Goal: Task Accomplishment & Management: Manage account settings

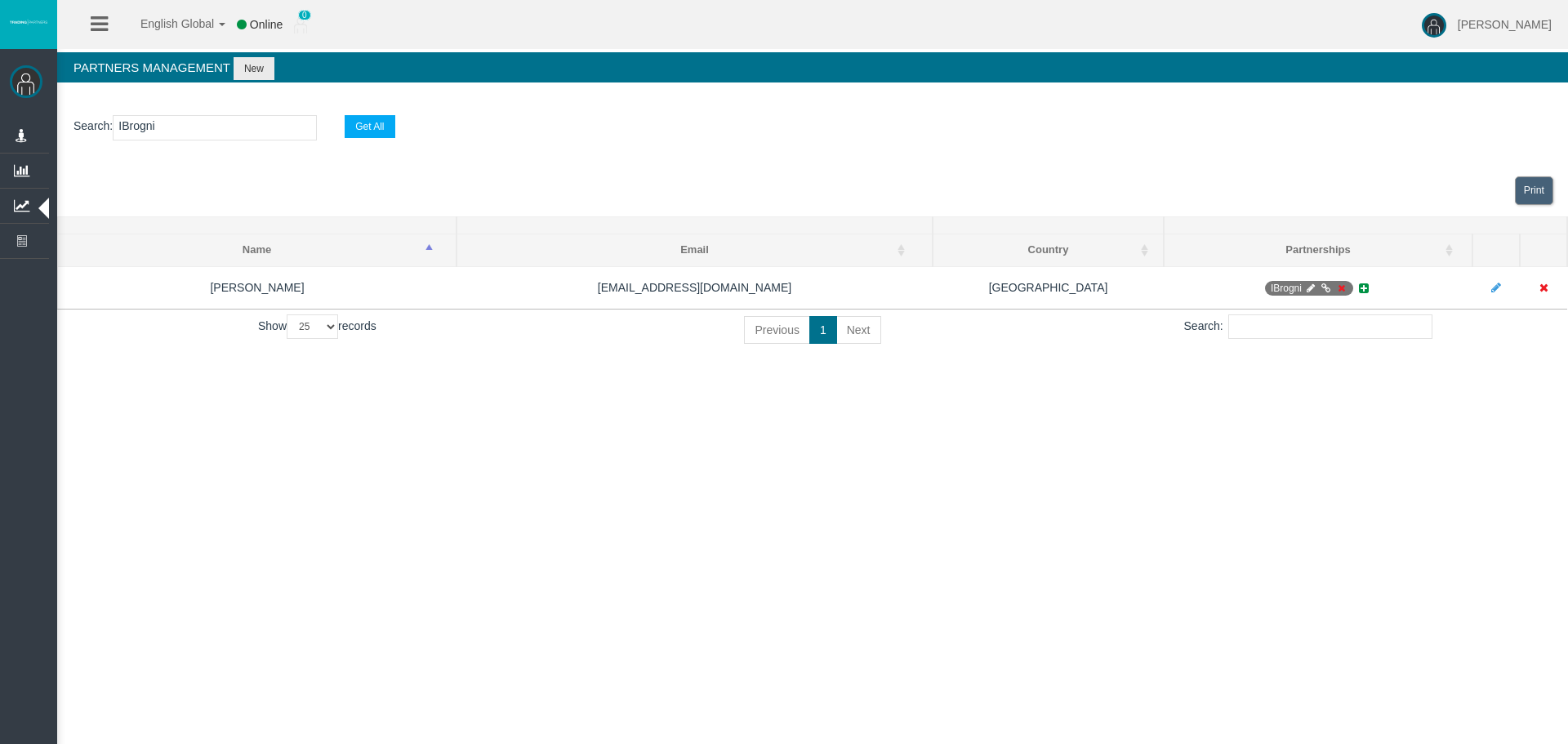
select select "25"
click at [137, 127] on input "IBrogni" at bounding box center [214, 128] width 205 height 25
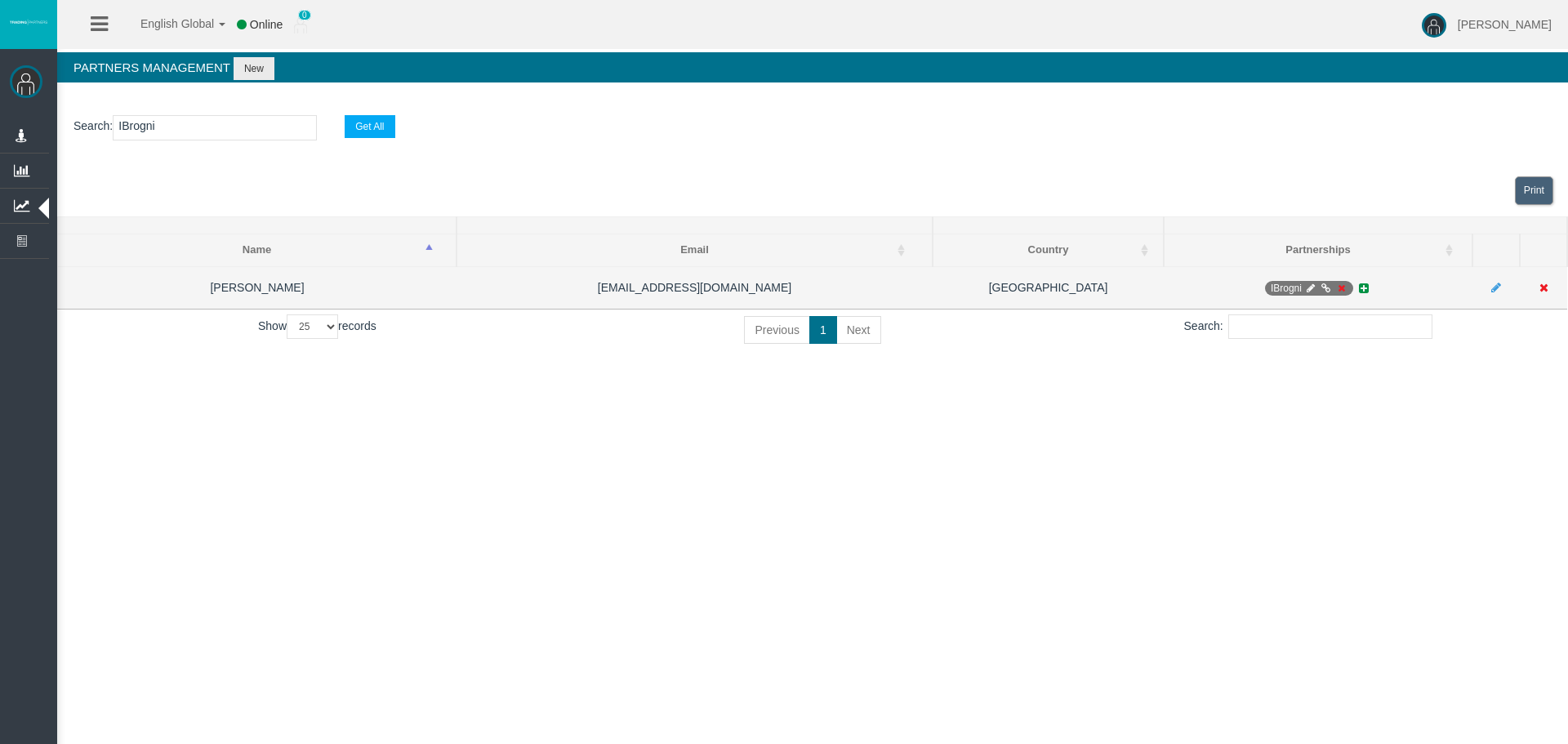
click at [1310, 291] on icon at bounding box center [1311, 288] width 12 height 10
select select "0"
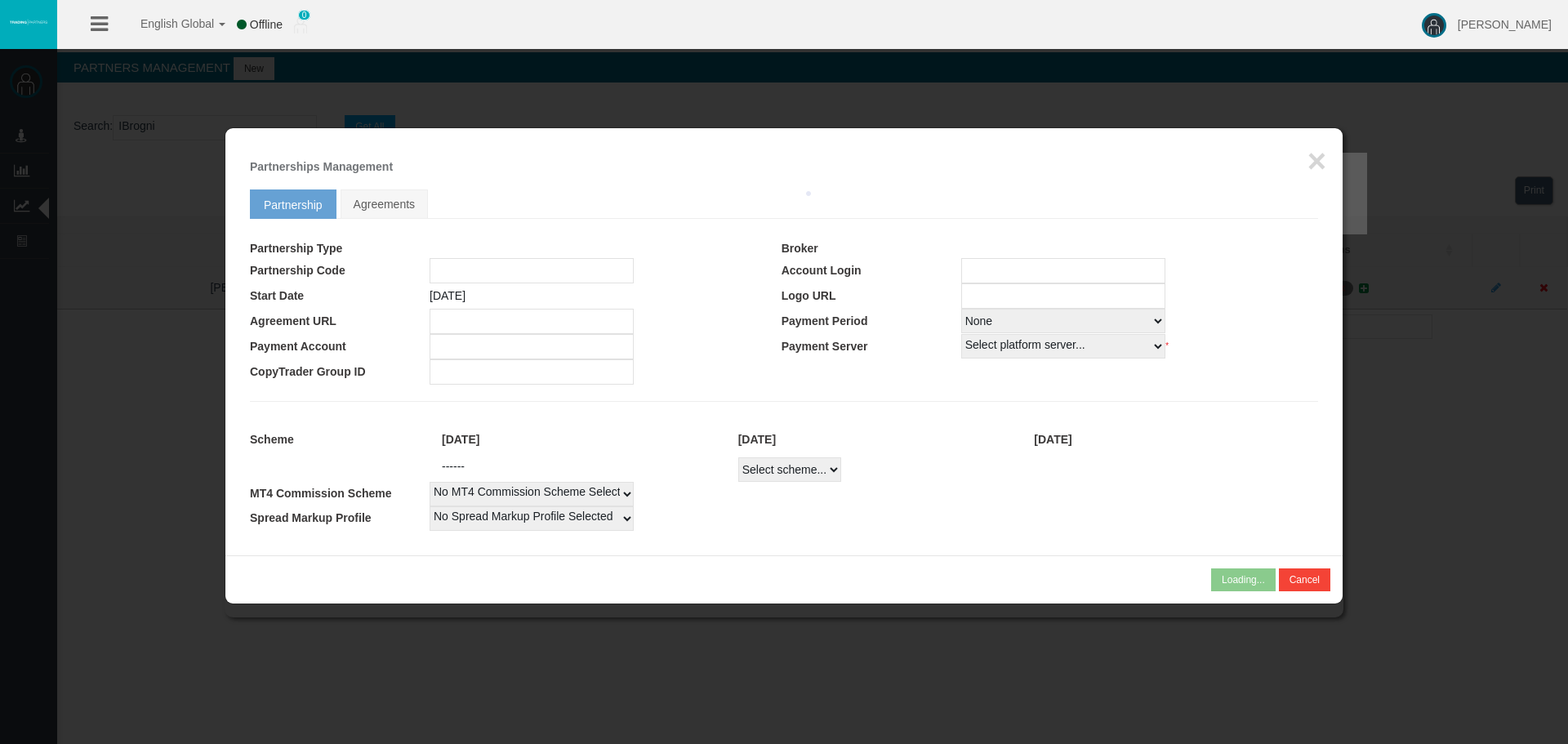
type input "IBrogni"
type input "19262256"
select select
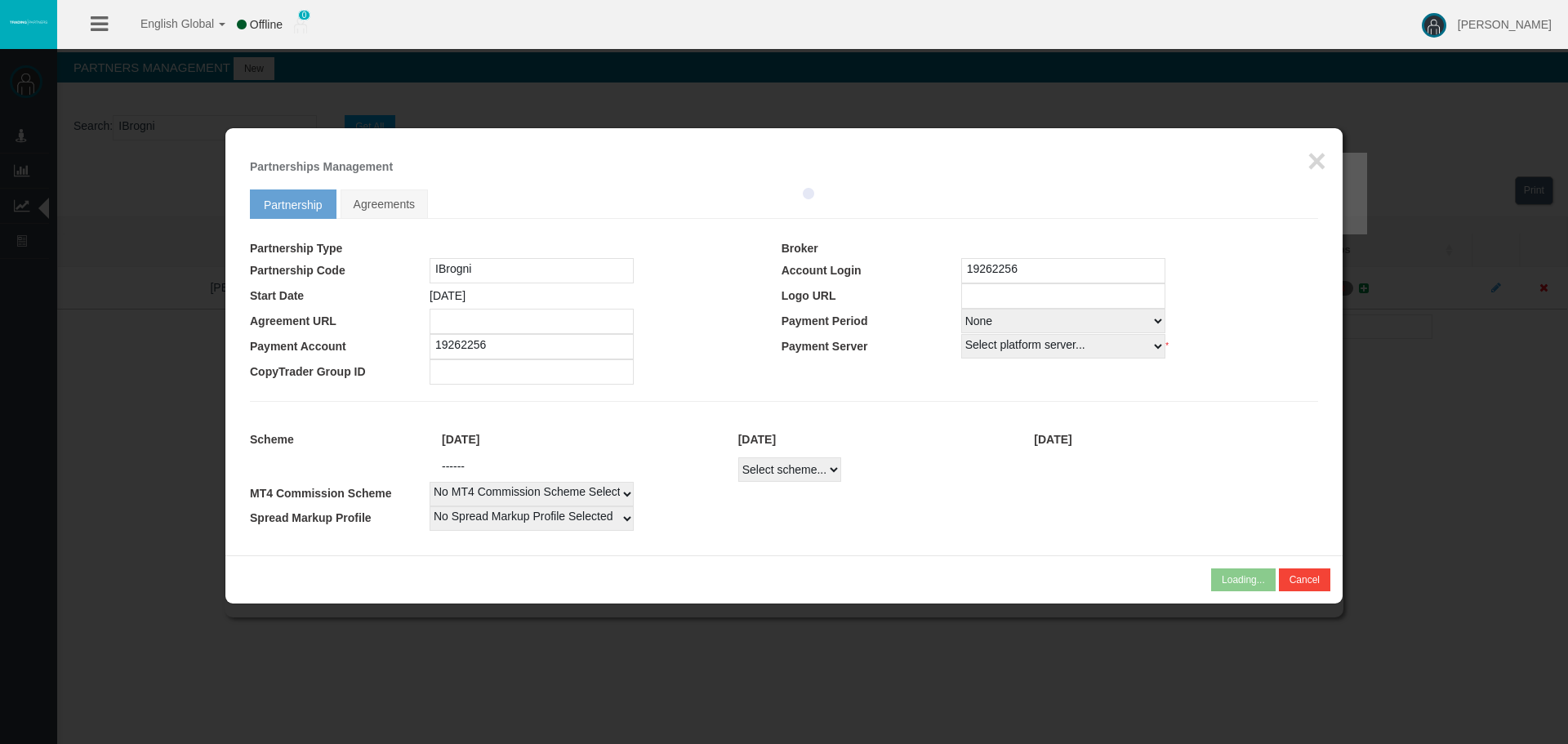
select select
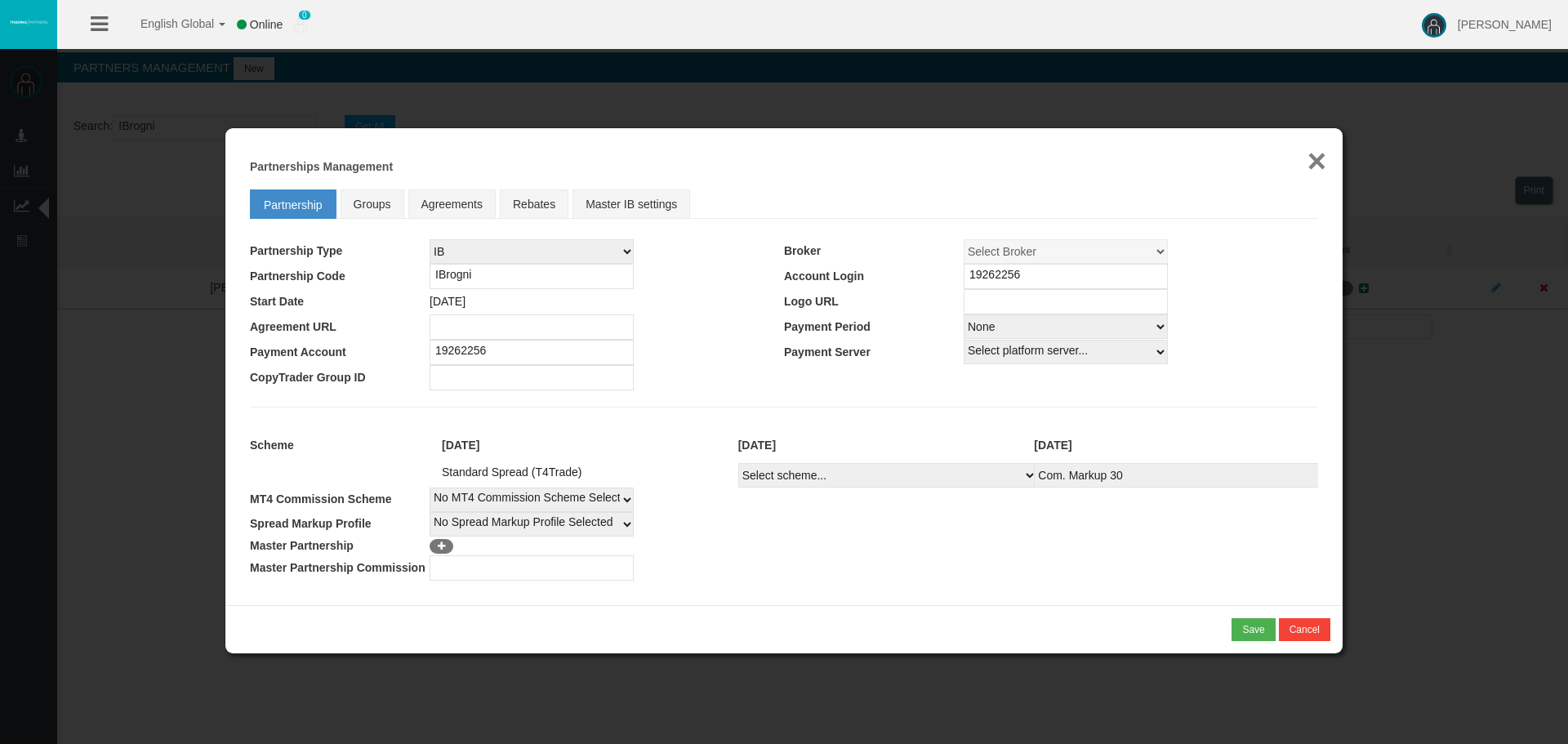
click at [1317, 156] on button "×" at bounding box center [1317, 161] width 19 height 33
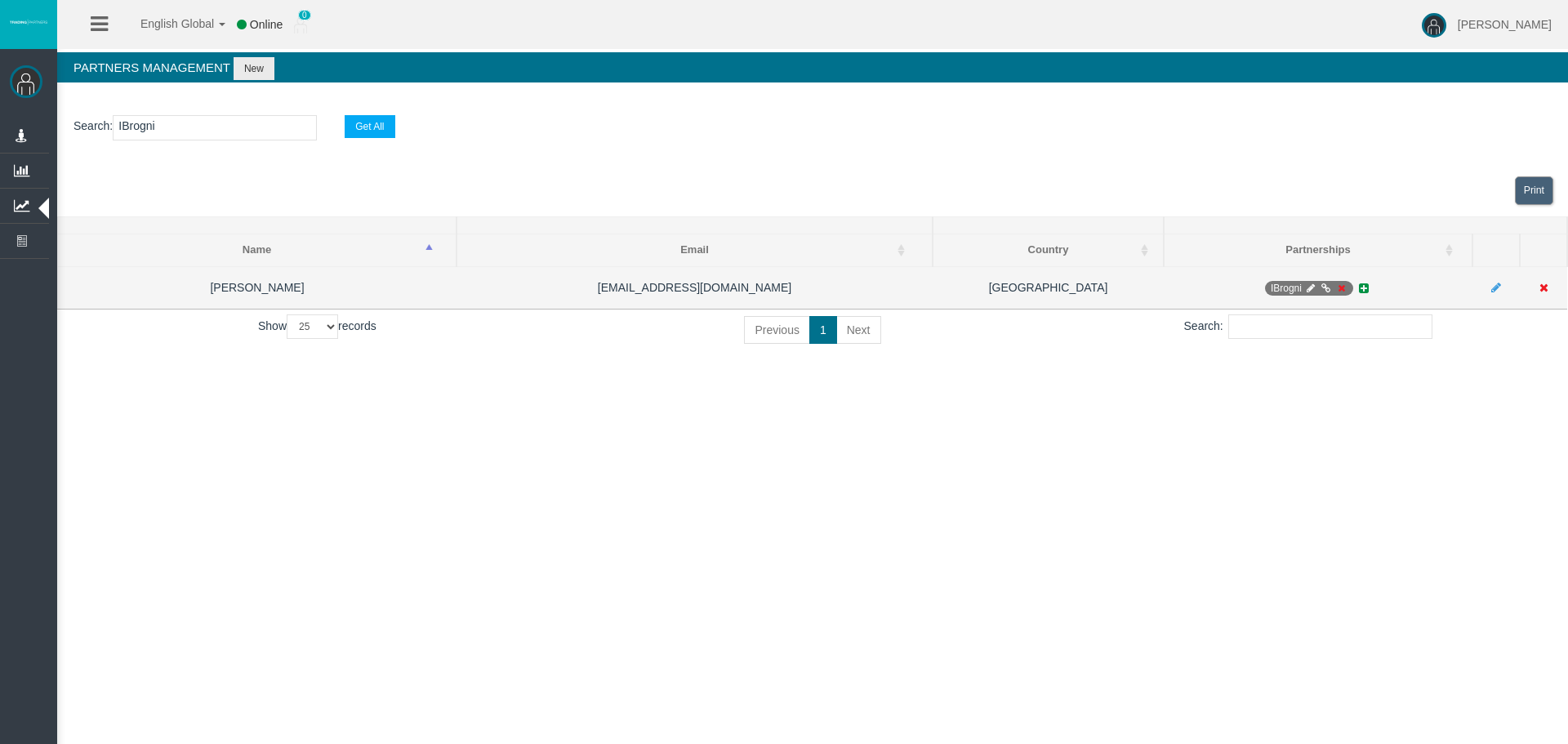
click at [1339, 284] on icon at bounding box center [1341, 288] width 12 height 10
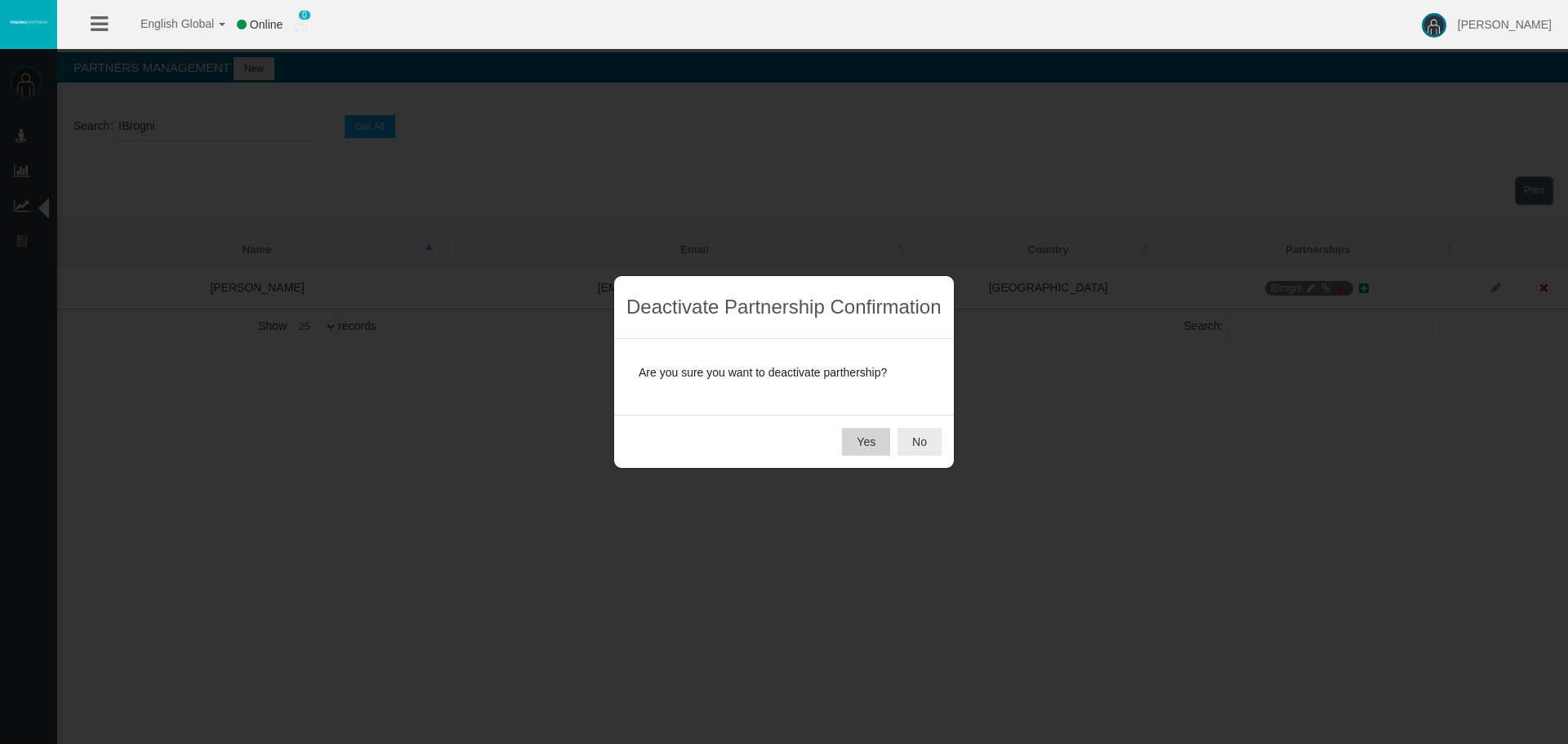
click at [853, 446] on button "Yes" at bounding box center [866, 441] width 48 height 28
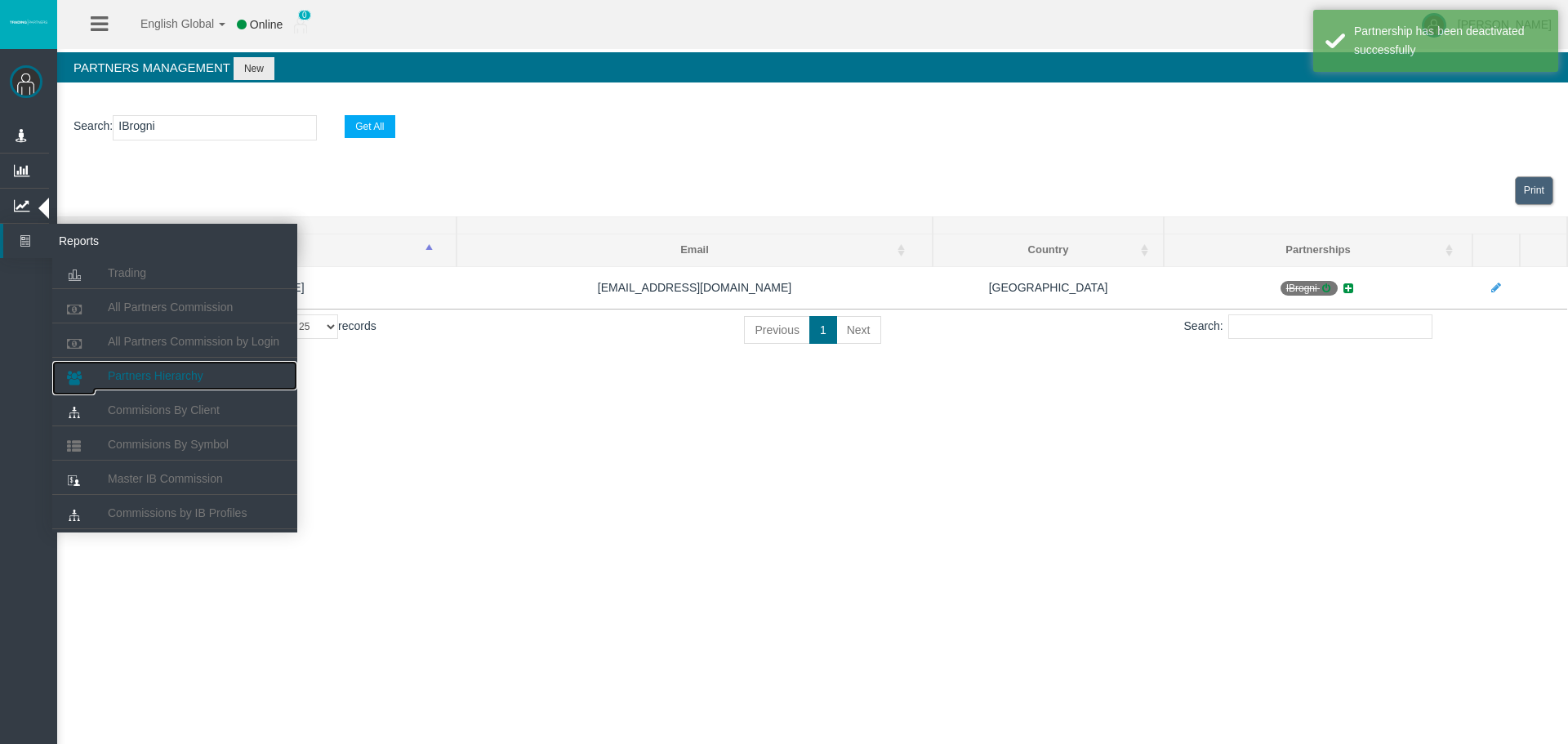
click at [147, 372] on span "Partners Hierarchy" at bounding box center [155, 376] width 95 height 13
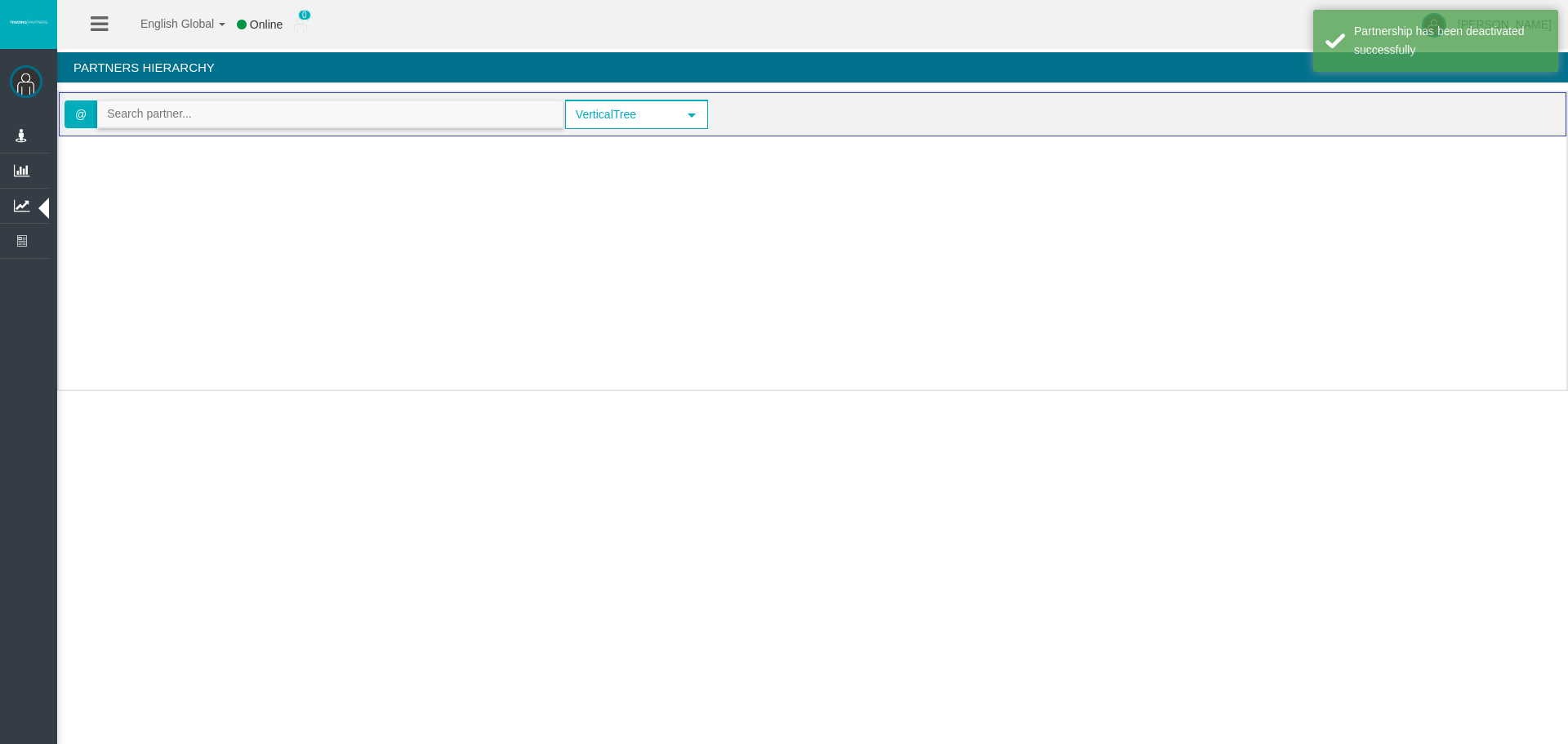
click at [201, 112] on input "text" at bounding box center [331, 113] width 465 height 25
paste input "IBrogni"
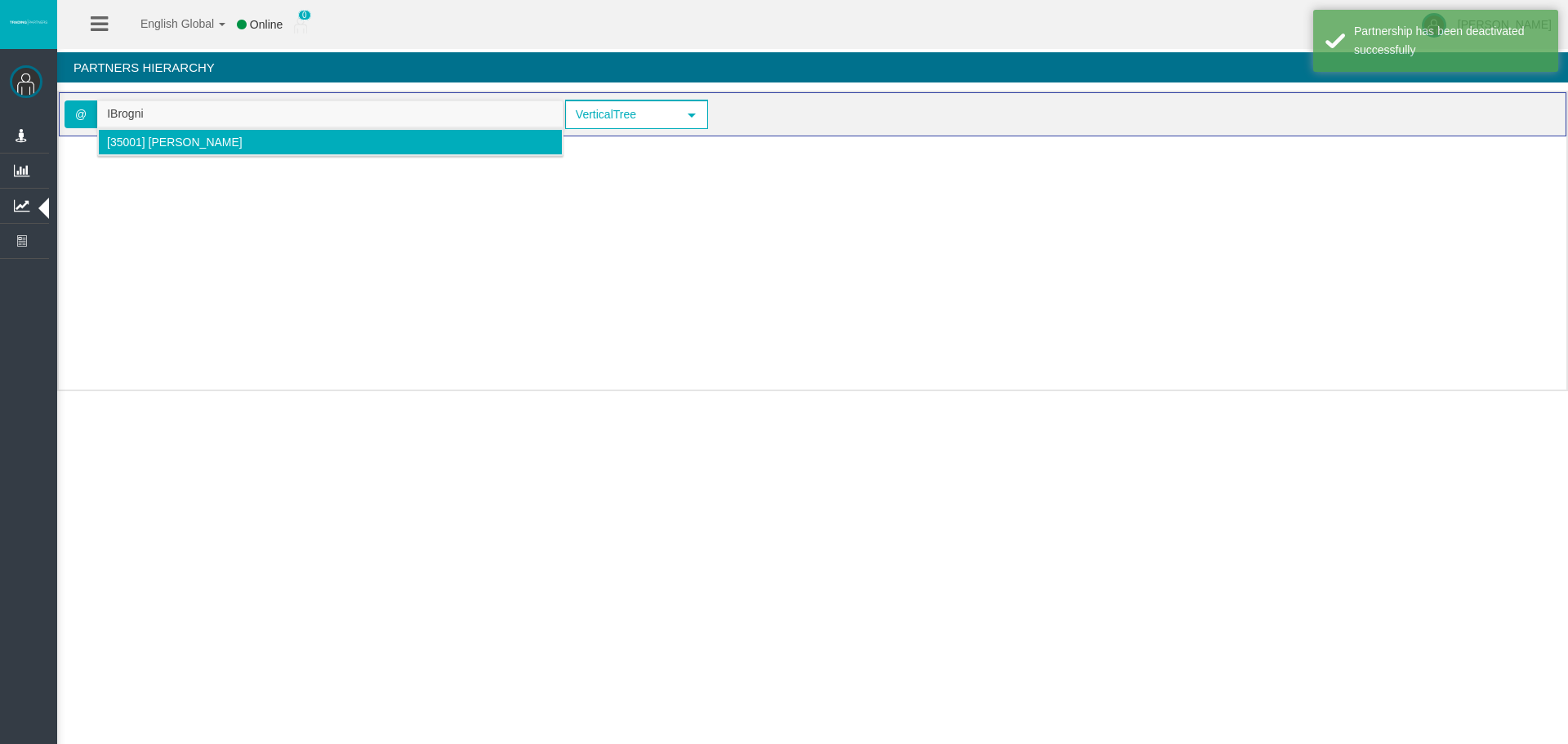
click at [161, 139] on span "[35001] [PERSON_NAME]" at bounding box center [174, 142] width 135 height 13
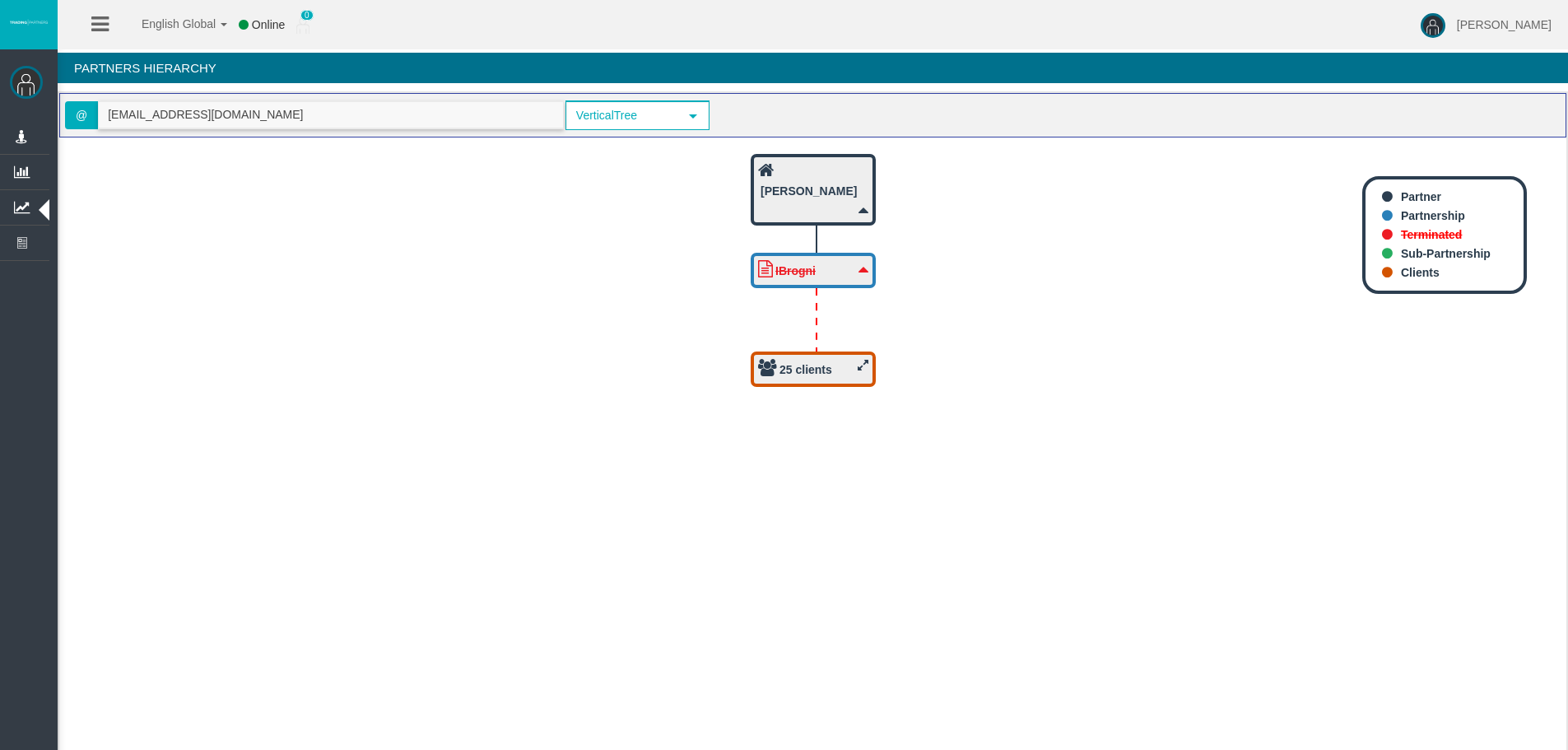
type input "[EMAIL_ADDRESS][DOMAIN_NAME]"
click at [824, 368] on b "25 clients" at bounding box center [806, 370] width 52 height 14
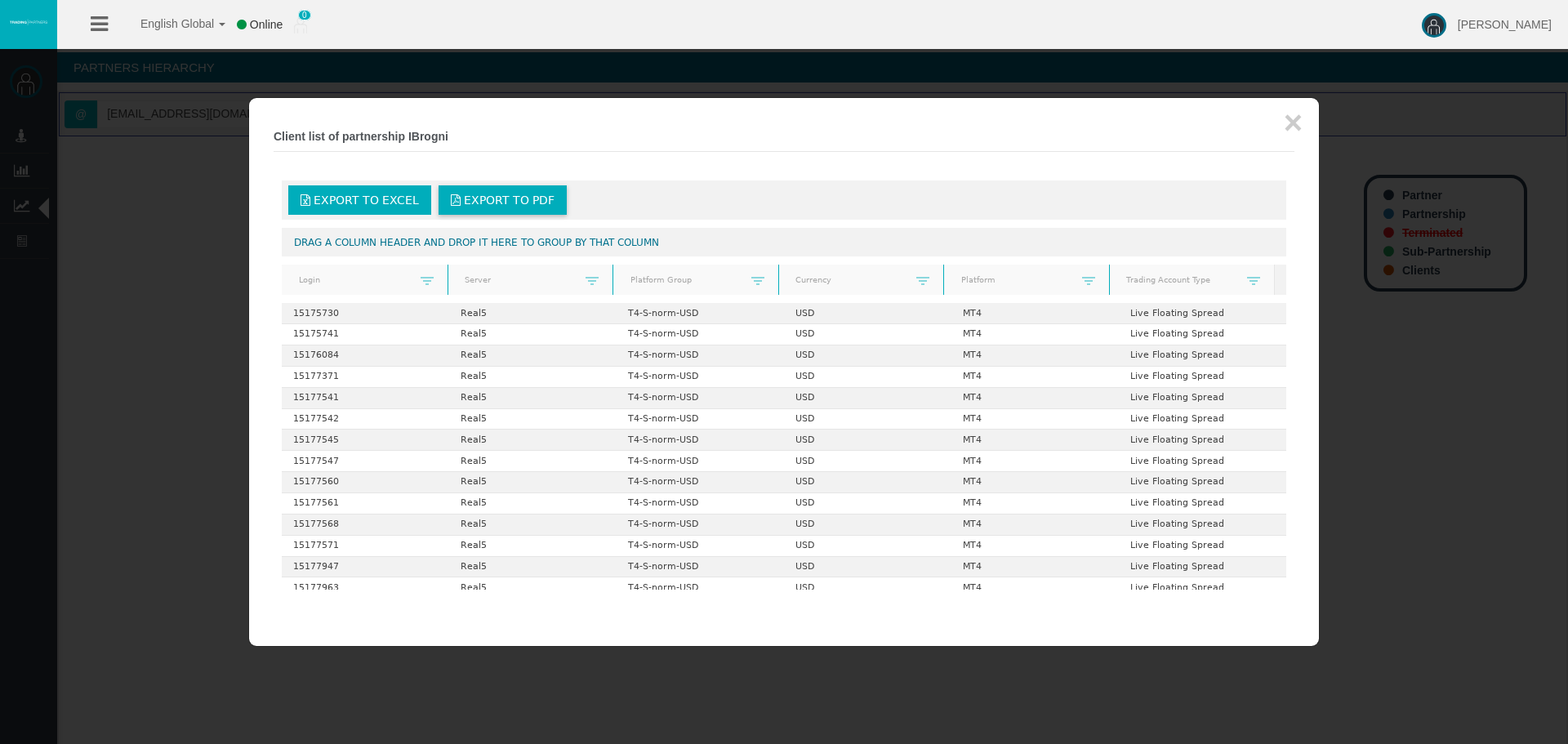
click at [509, 205] on span "Export to PDF" at bounding box center [509, 200] width 90 height 13
click at [390, 204] on span "Export to Excel" at bounding box center [366, 200] width 106 height 13
click at [1303, 124] on div "× Client list of partnership IBrogni Export to Excel Export to PDF Drag a colum…" at bounding box center [784, 372] width 1070 height 548
click at [1298, 120] on button "×" at bounding box center [1293, 123] width 19 height 33
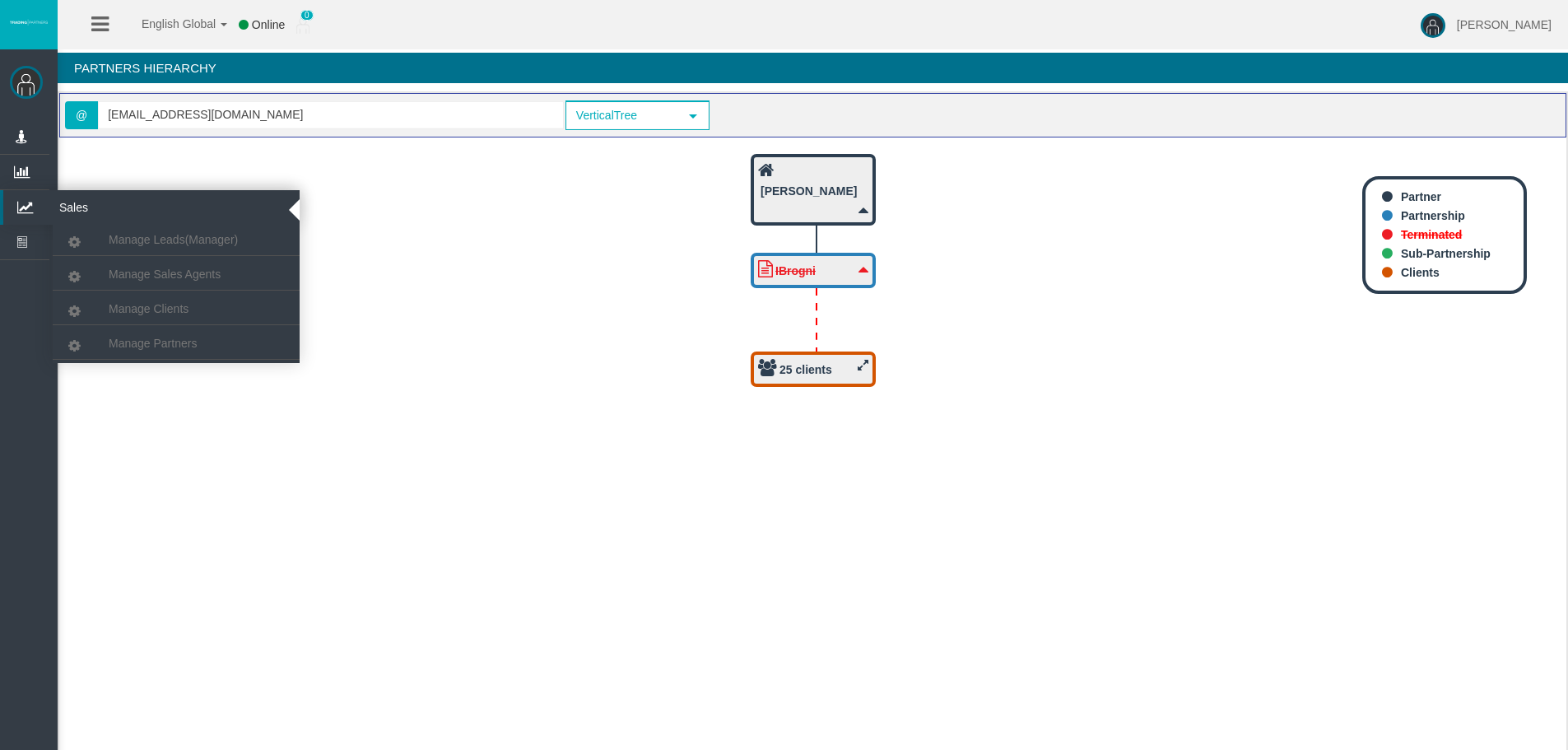
click at [19, 195] on icon at bounding box center [24, 207] width 44 height 35
click at [142, 350] on link "Manage Partners" at bounding box center [175, 343] width 247 height 30
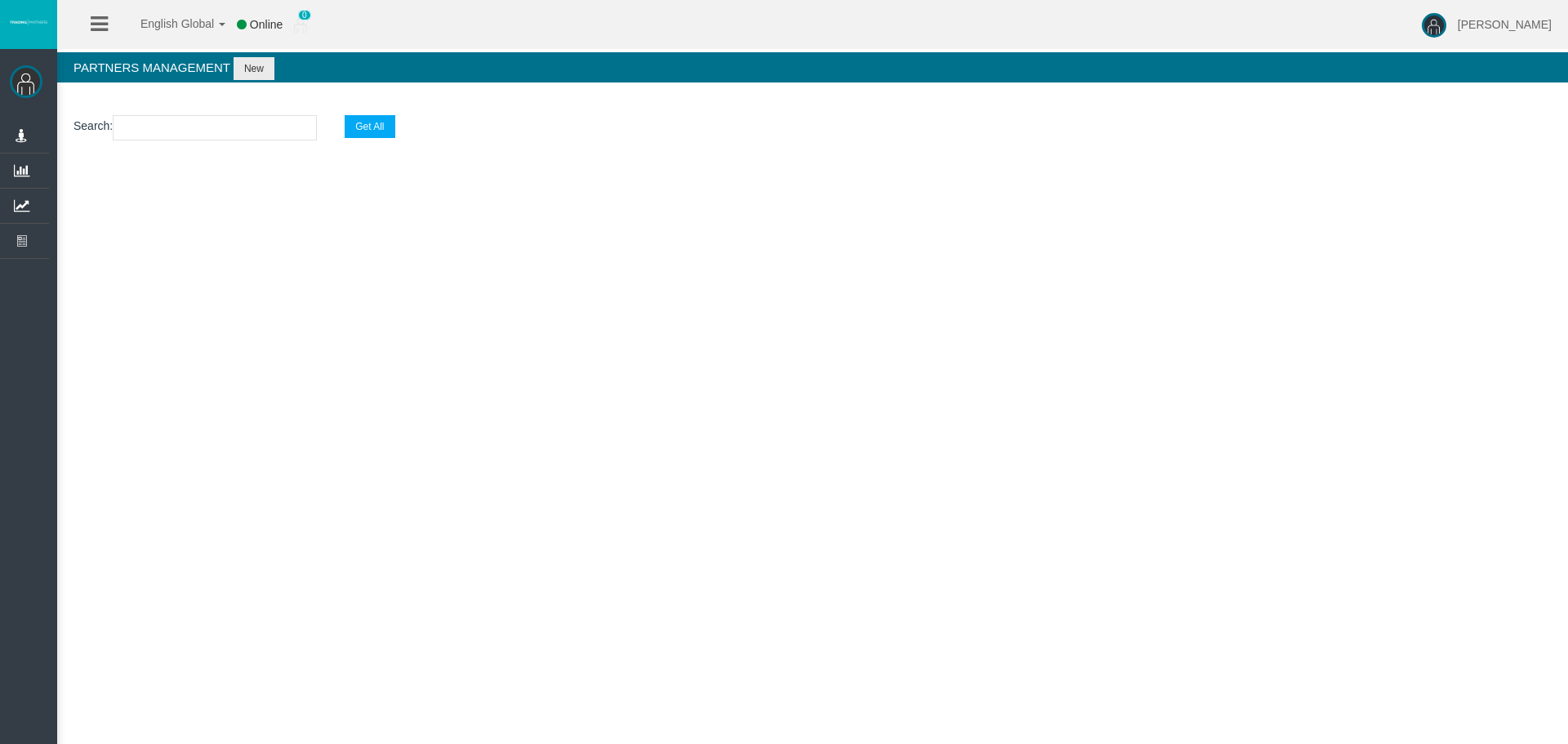
click at [183, 129] on input "text" at bounding box center [214, 128] width 205 height 25
paste input "IB4iqbm"
type input "IB4iqbm"
select select "25"
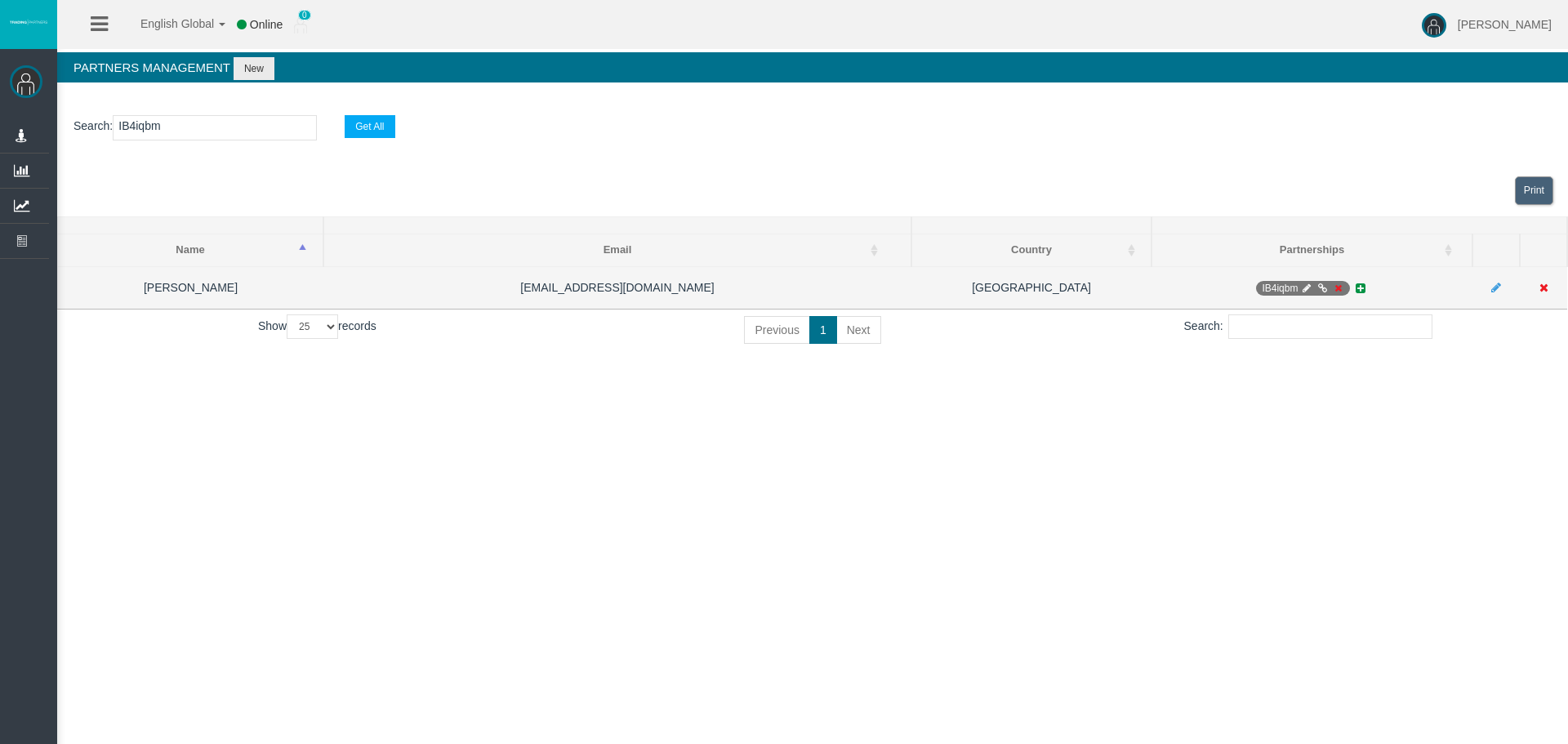
type input "IB4iqbm"
click at [1302, 285] on icon at bounding box center [1307, 288] width 12 height 10
select select "0"
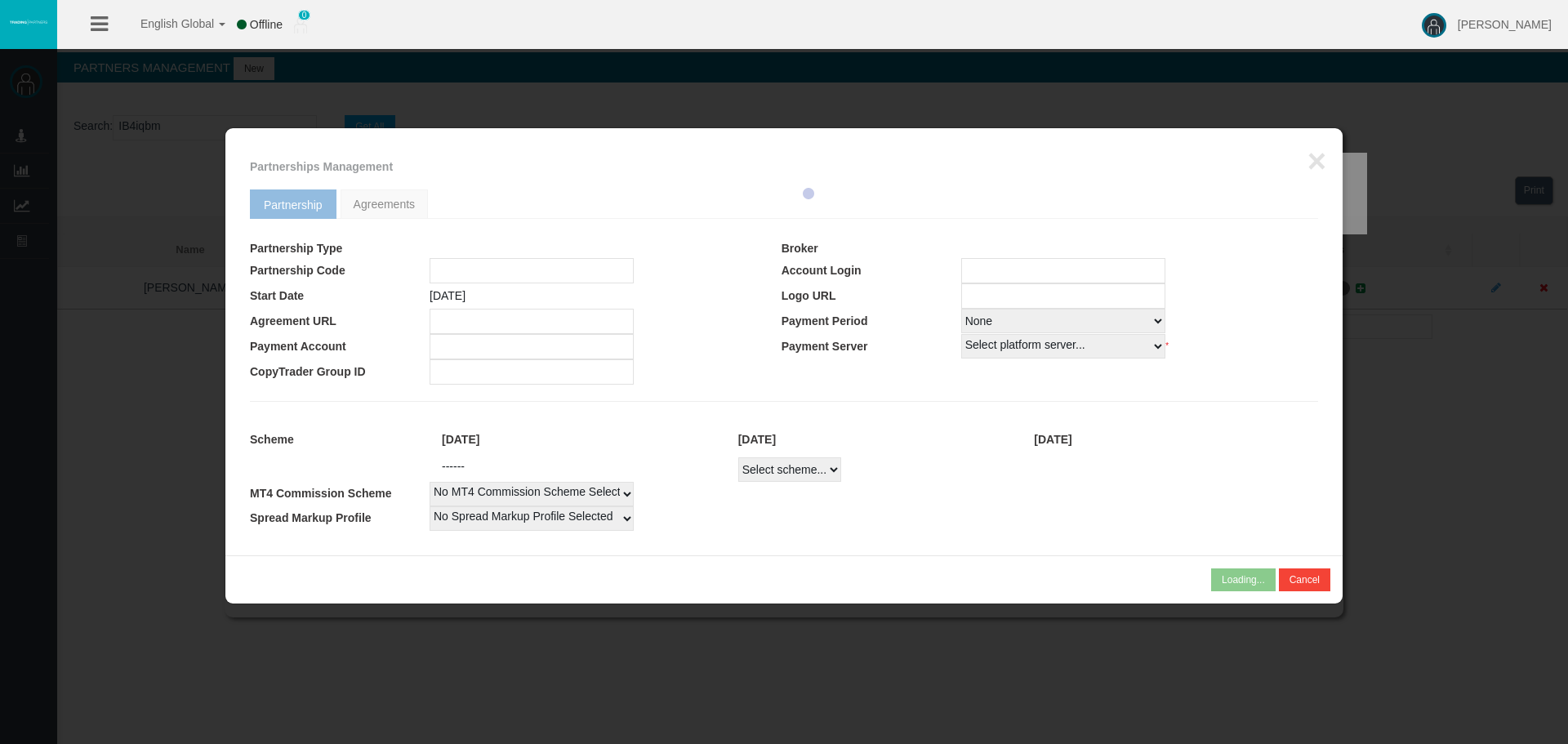
type input "IB4iqbm"
type input "19267834"
select select
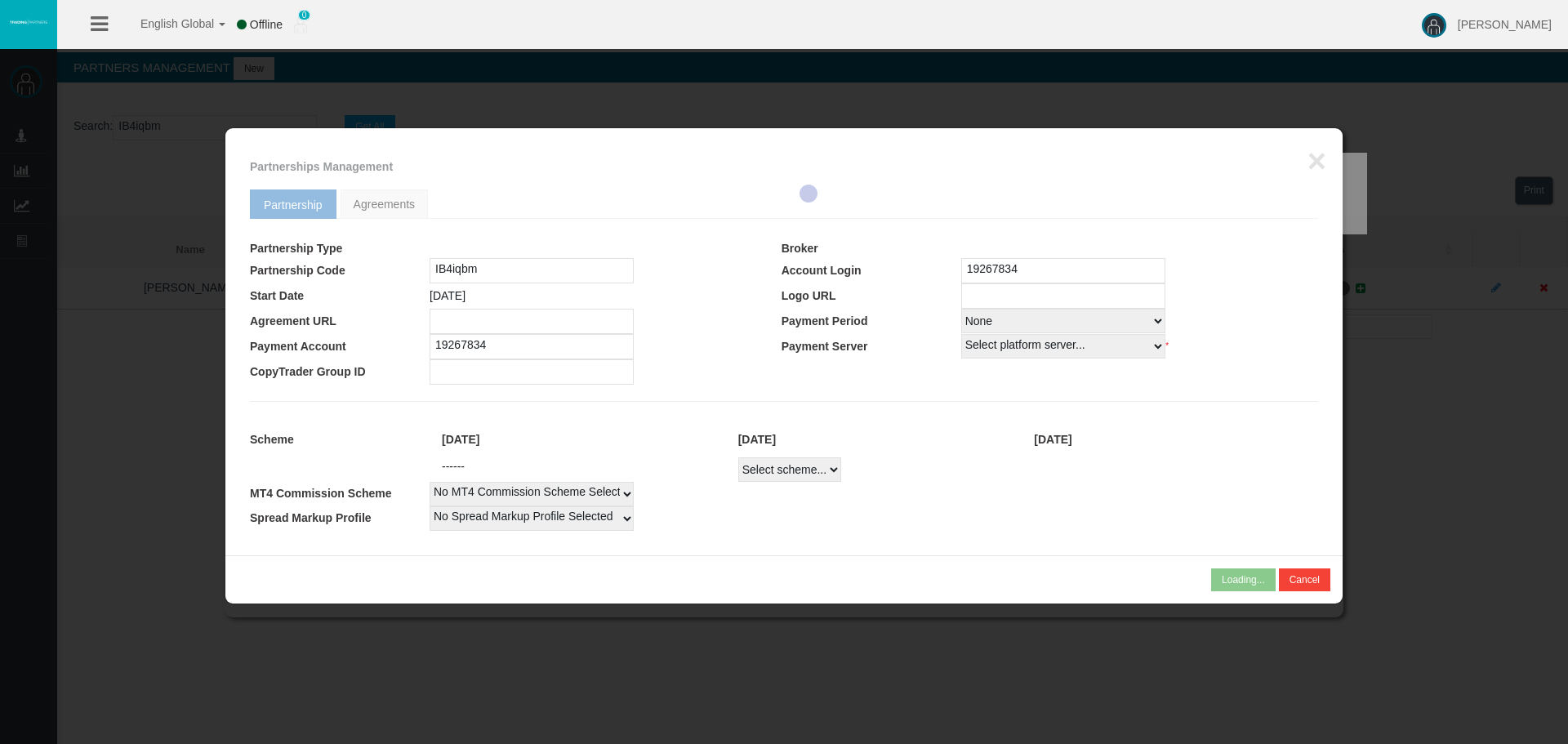
select select
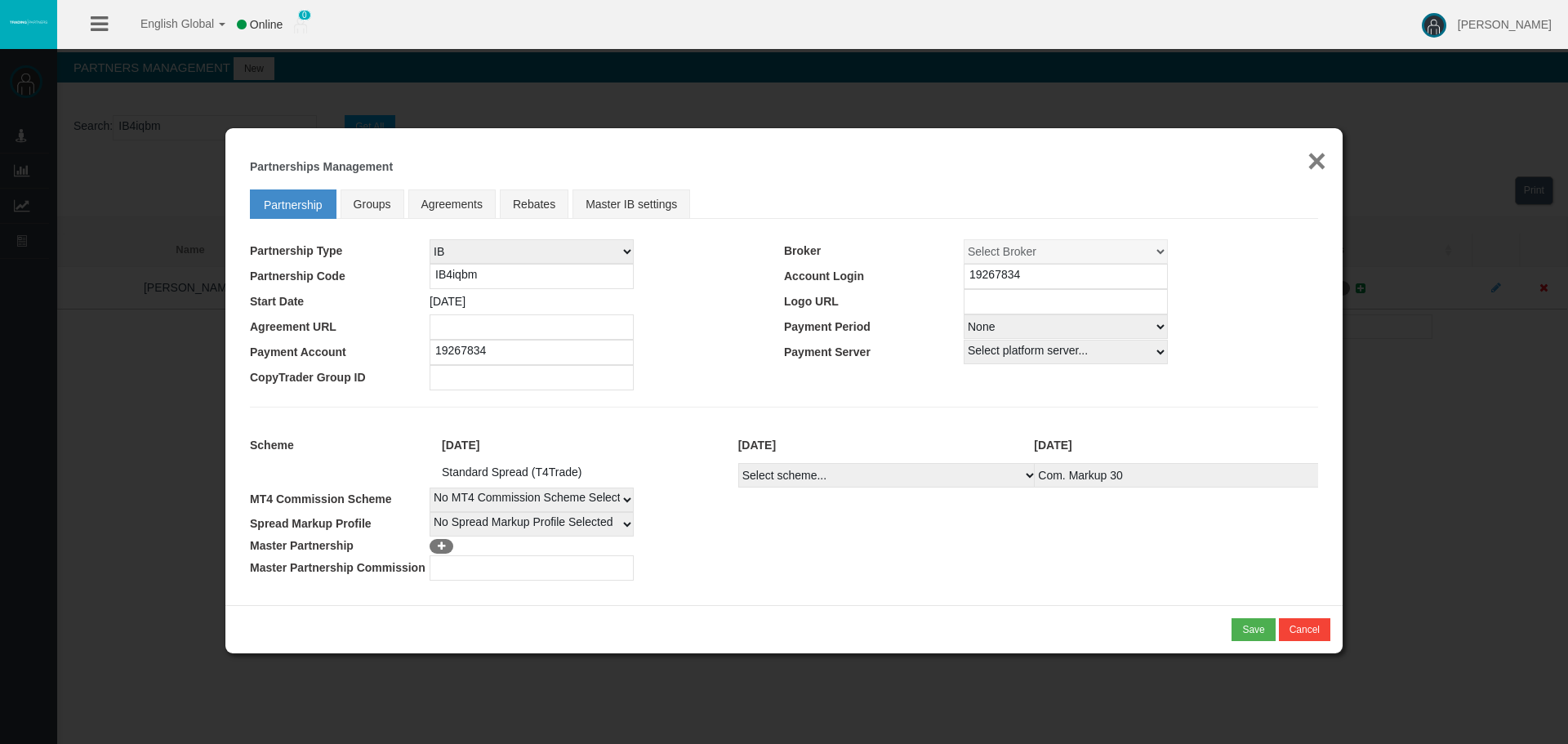
click at [1315, 159] on button "×" at bounding box center [1317, 161] width 19 height 33
